Goal: Browse casually

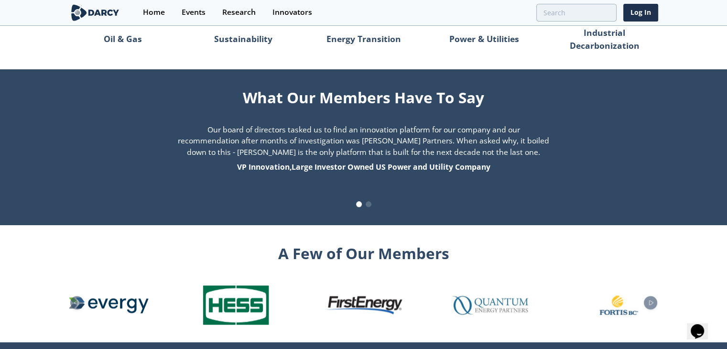
scroll to position [1004, 0]
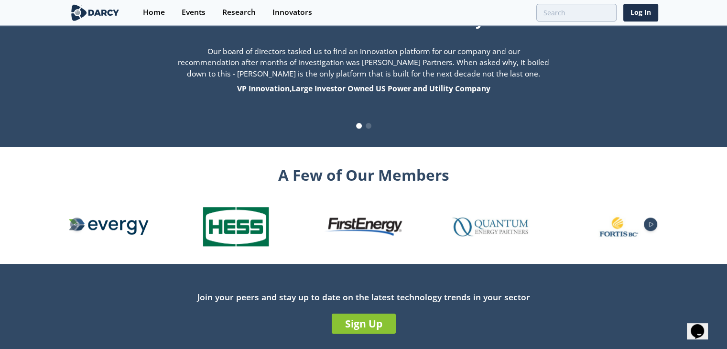
click at [652, 222] on icon "Next slide" at bounding box center [651, 224] width 4 height 4
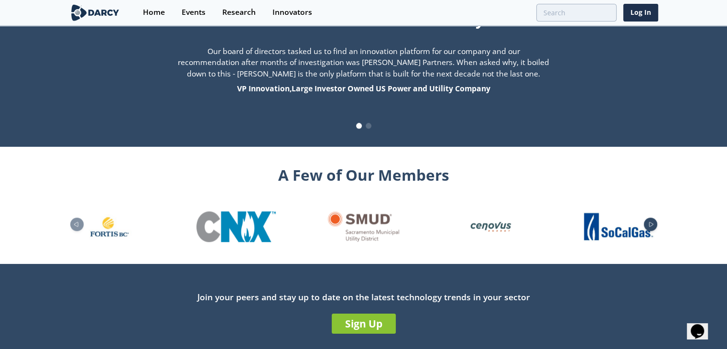
click at [652, 222] on icon "Next slide" at bounding box center [651, 224] width 4 height 4
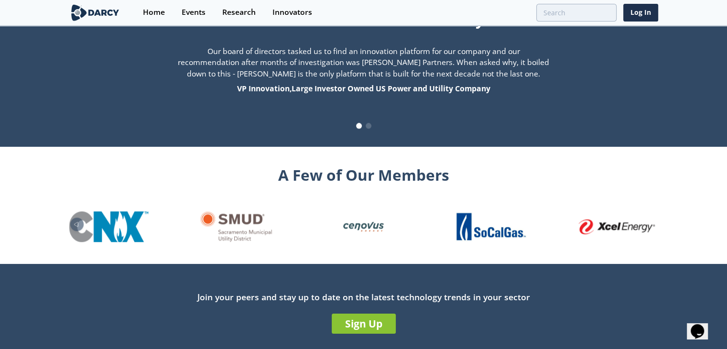
click at [652, 219] on img "26 / 26" at bounding box center [618, 226] width 79 height 15
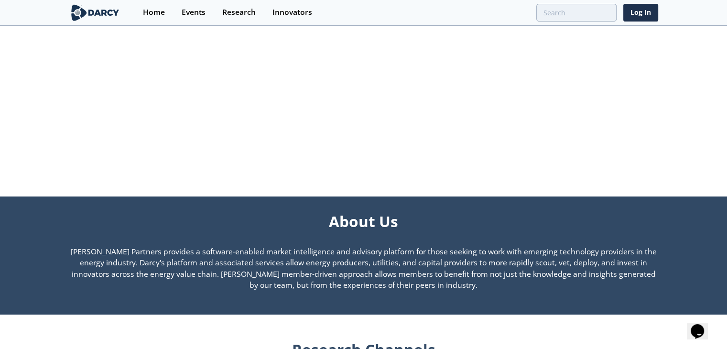
scroll to position [574, 0]
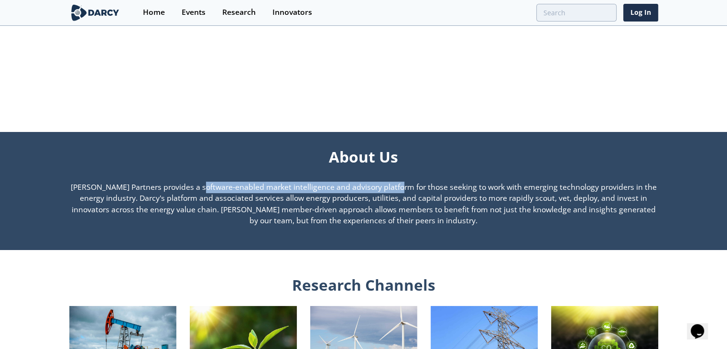
drag, startPoint x: 142, startPoint y: 188, endPoint x: 333, endPoint y: 186, distance: 190.8
click at [333, 186] on p "[PERSON_NAME] Partners provides a software-enabled market intelligence and advi…" at bounding box center [363, 204] width 589 height 45
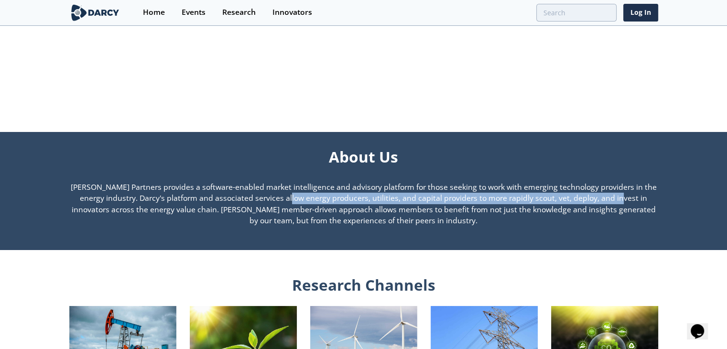
drag, startPoint x: 226, startPoint y: 197, endPoint x: 579, endPoint y: 201, distance: 353.4
click at [572, 201] on p "[PERSON_NAME] Partners provides a software-enabled market intelligence and advi…" at bounding box center [363, 204] width 589 height 45
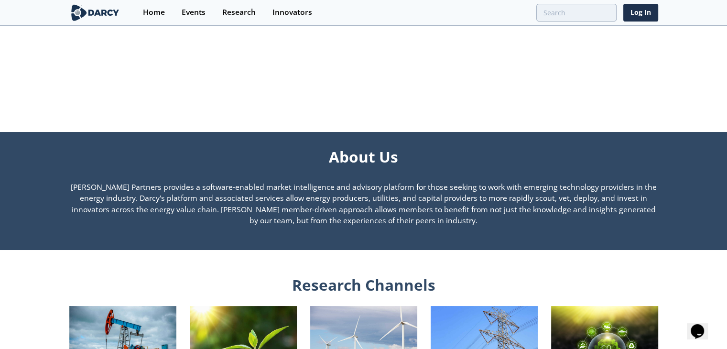
click at [580, 201] on p "[PERSON_NAME] Partners provides a software-enabled market intelligence and advi…" at bounding box center [363, 204] width 589 height 45
drag, startPoint x: 499, startPoint y: 198, endPoint x: 592, endPoint y: 199, distance: 93.2
click at [592, 199] on p "[PERSON_NAME] Partners provides a software-enabled market intelligence and advi…" at bounding box center [363, 204] width 589 height 45
drag, startPoint x: 164, startPoint y: 209, endPoint x: 268, endPoint y: 212, distance: 104.7
click at [268, 212] on p "[PERSON_NAME] Partners provides a software-enabled market intelligence and advi…" at bounding box center [363, 204] width 589 height 45
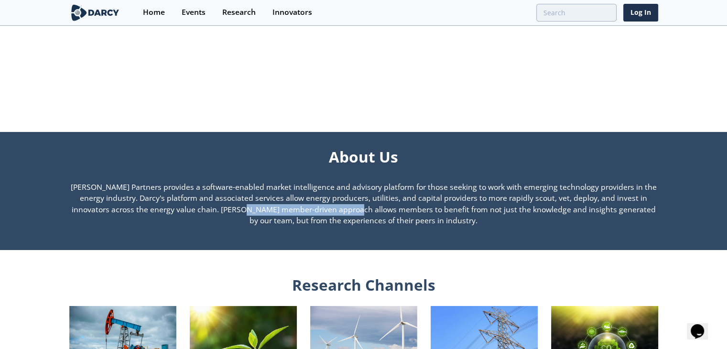
click at [268, 212] on p "[PERSON_NAME] Partners provides a software-enabled market intelligence and advi…" at bounding box center [363, 204] width 589 height 45
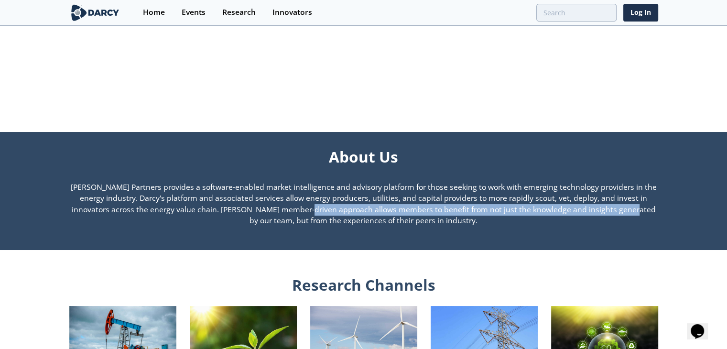
drag, startPoint x: 218, startPoint y: 213, endPoint x: 540, endPoint y: 213, distance: 321.8
click at [540, 213] on p "[PERSON_NAME] Partners provides a software-enabled market intelligence and advi…" at bounding box center [363, 204] width 589 height 45
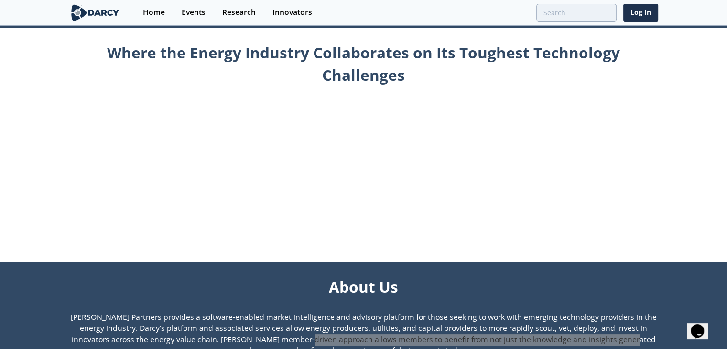
scroll to position [430, 0]
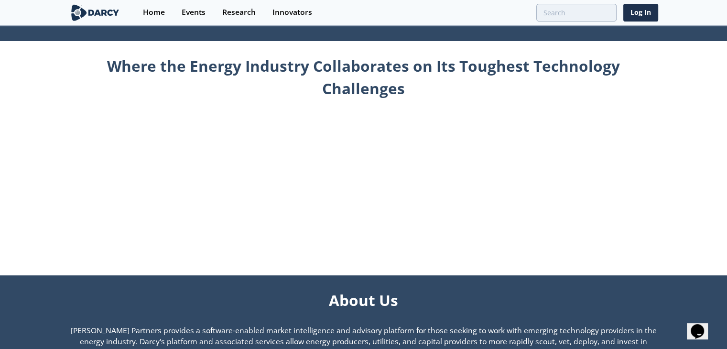
click at [507, 189] on div "Where the Energy Industry Collaborates on Its Toughest Technology Challenges" at bounding box center [363, 155] width 589 height 228
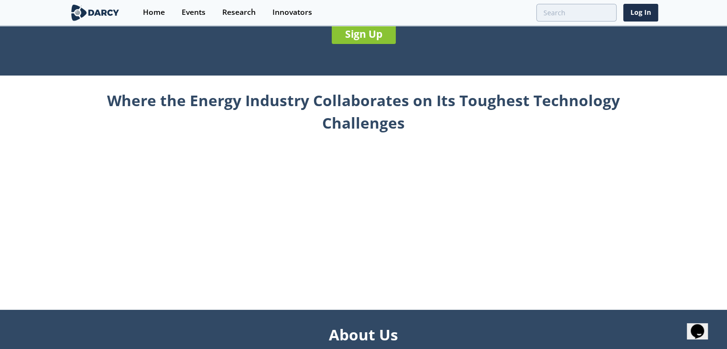
scroll to position [383, 0]
